Goal: Check status: Check status

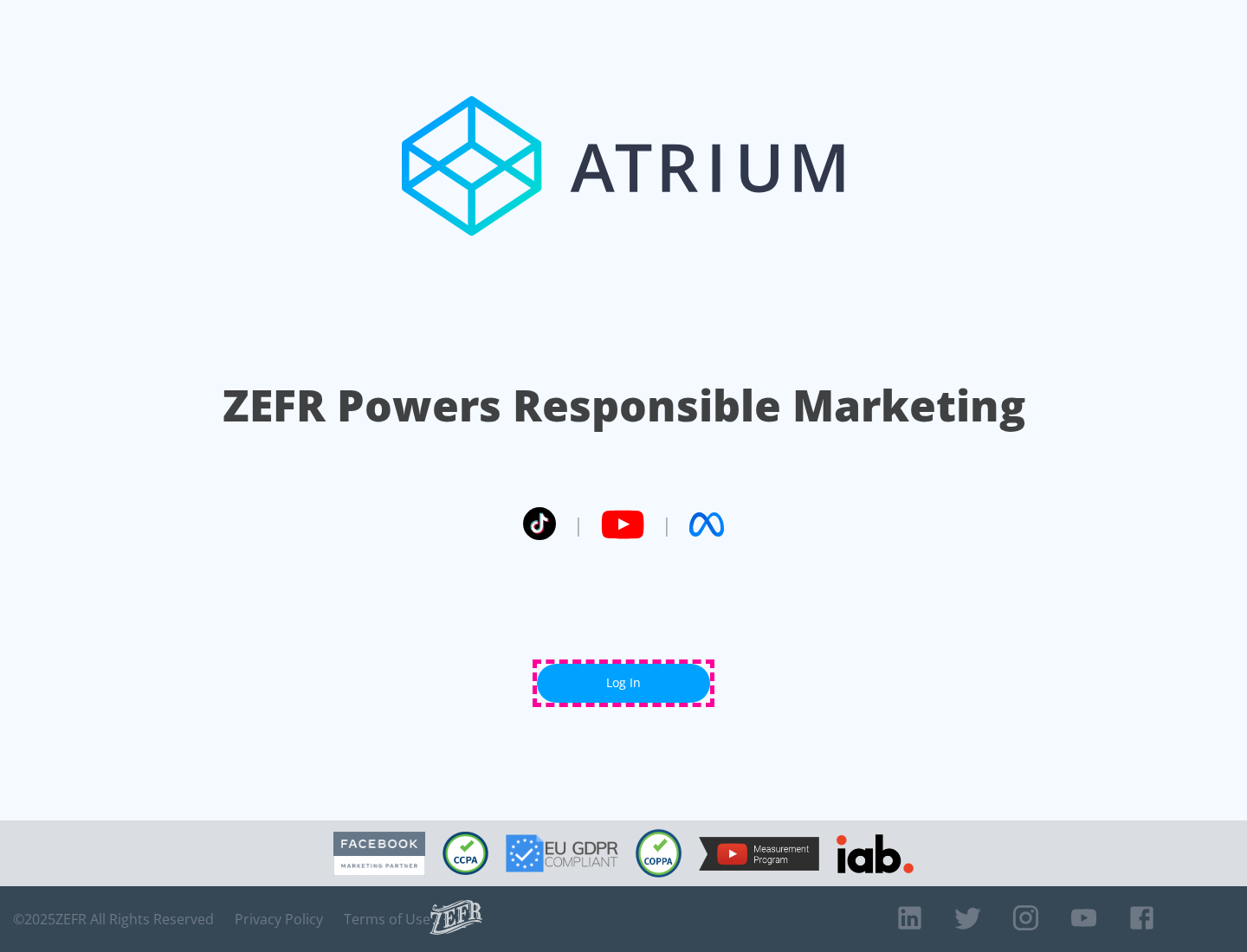
click at [624, 682] on link "Log In" at bounding box center [623, 682] width 173 height 39
